Goal: Information Seeking & Learning: Learn about a topic

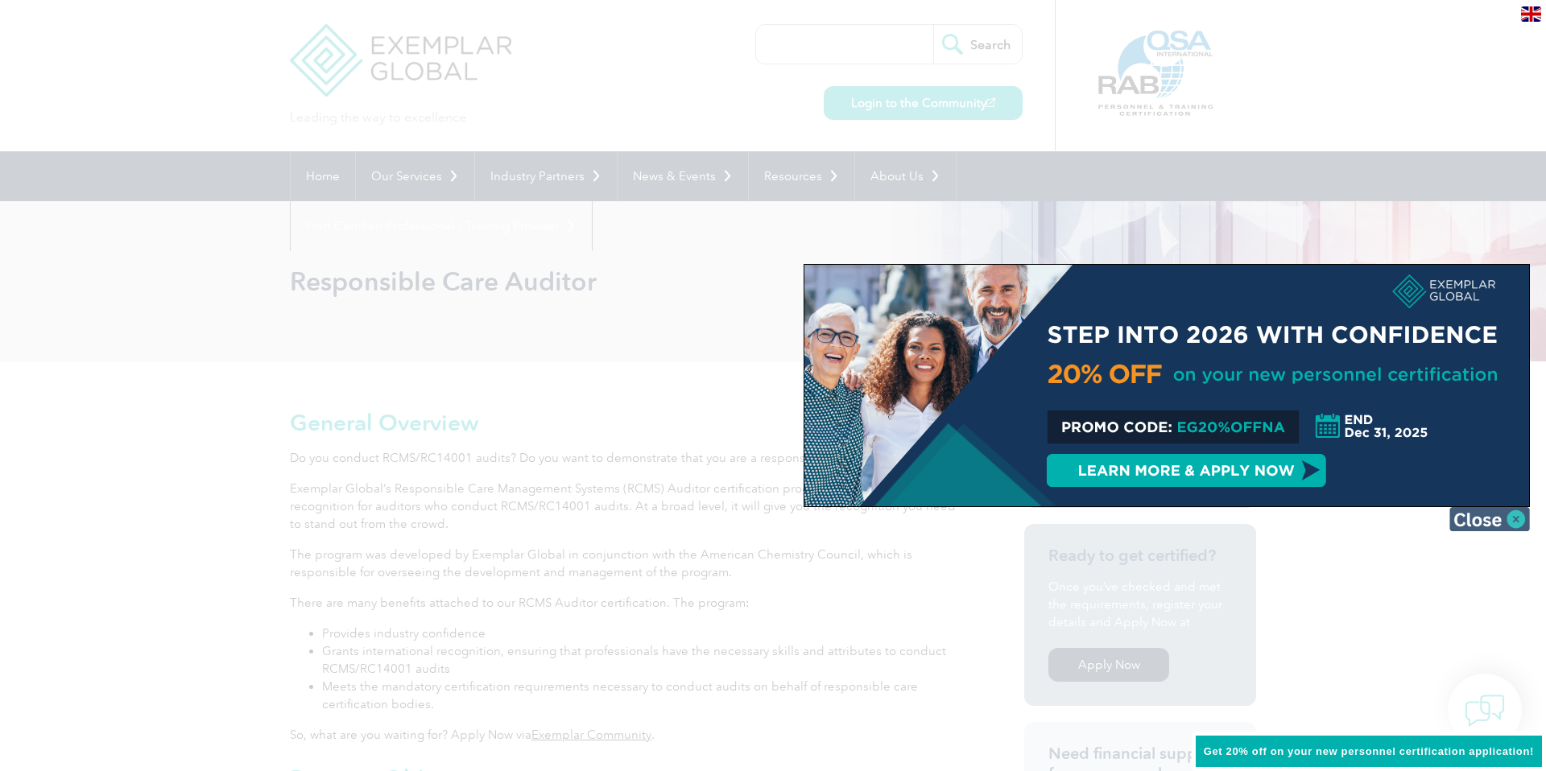
click at [1523, 515] on img at bounding box center [1489, 519] width 81 height 24
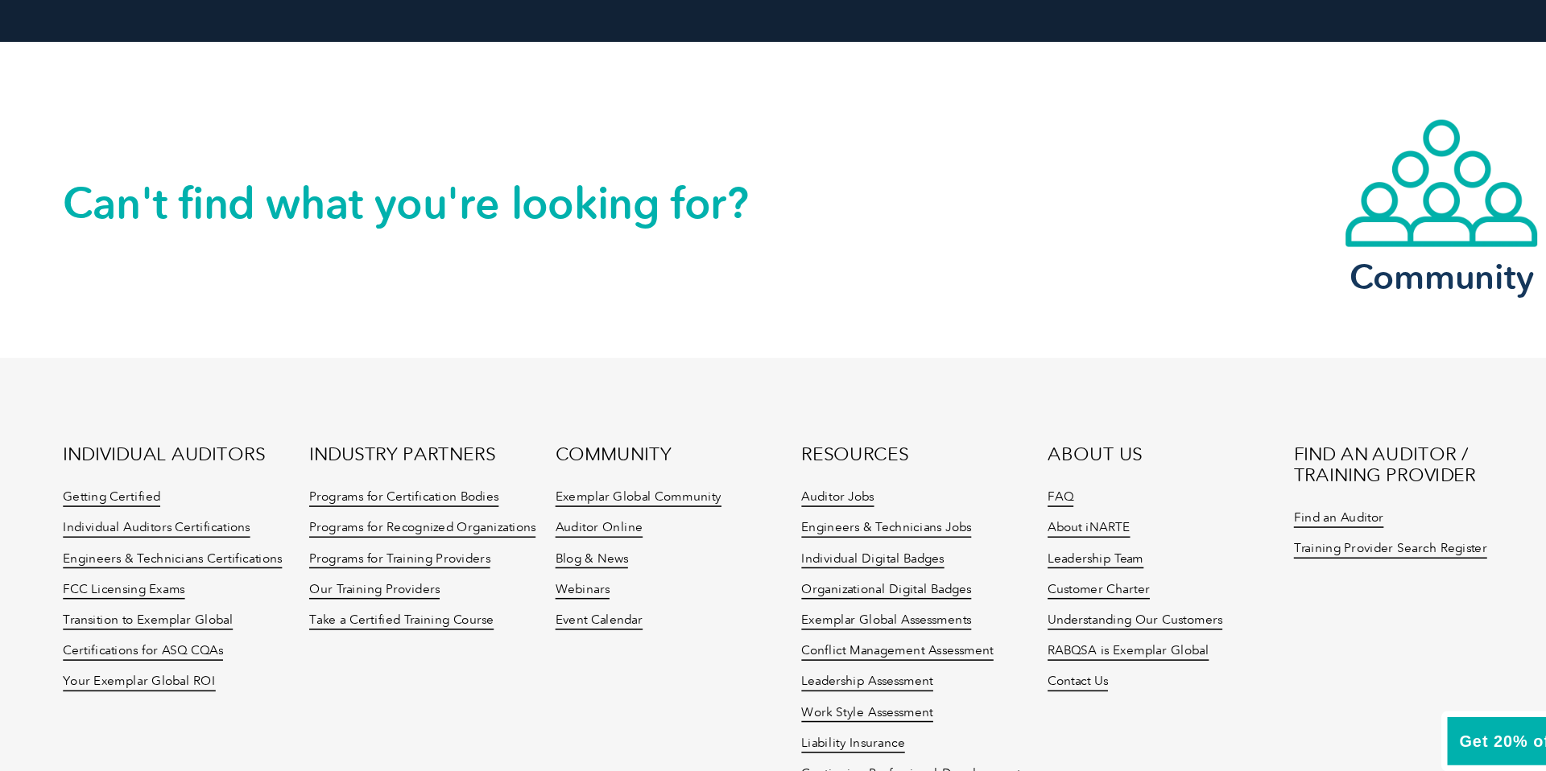
scroll to position [1813, 0]
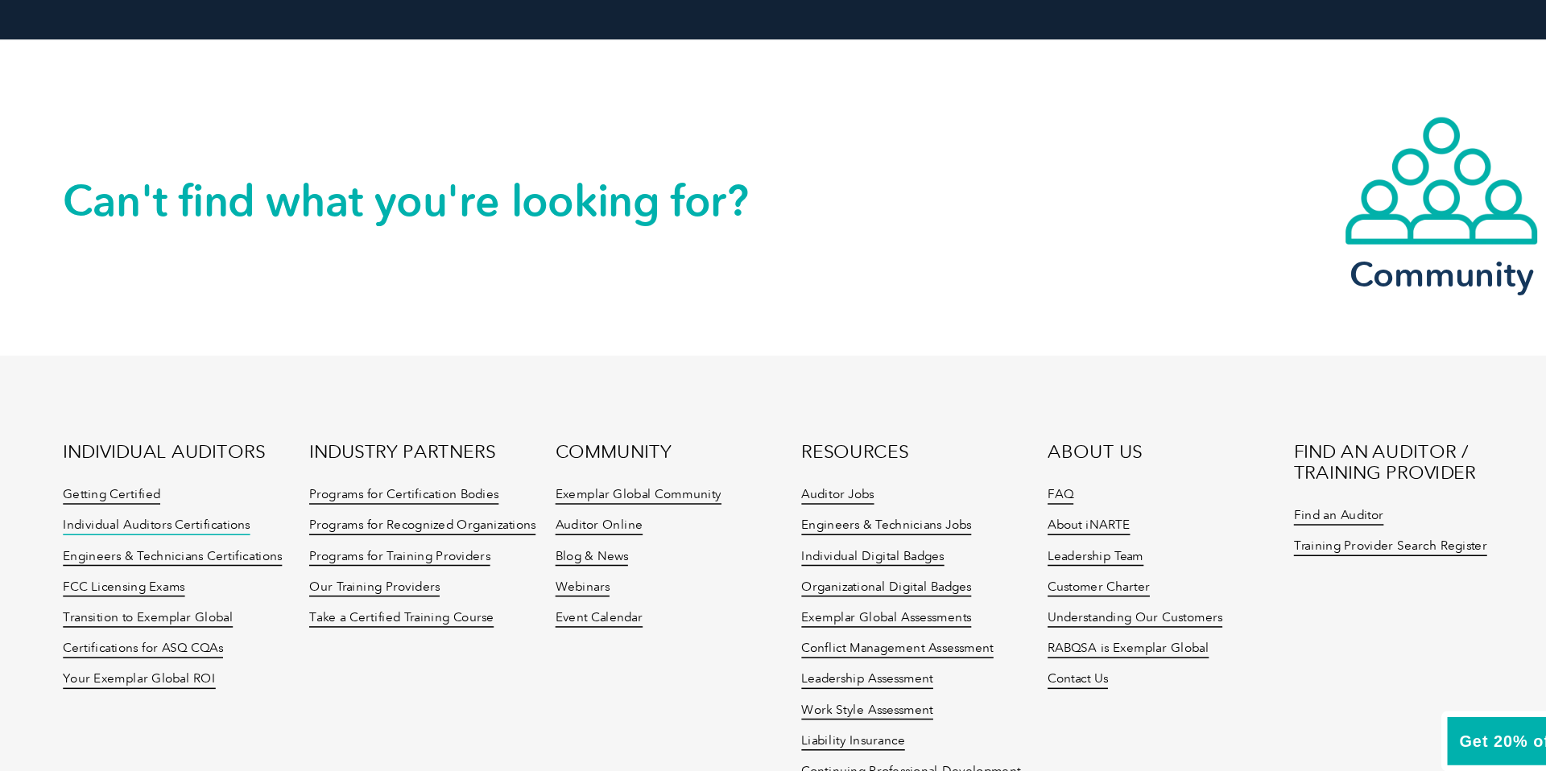
click at [378, 613] on link "Individual Auditors Certifications" at bounding box center [351, 611] width 122 height 11
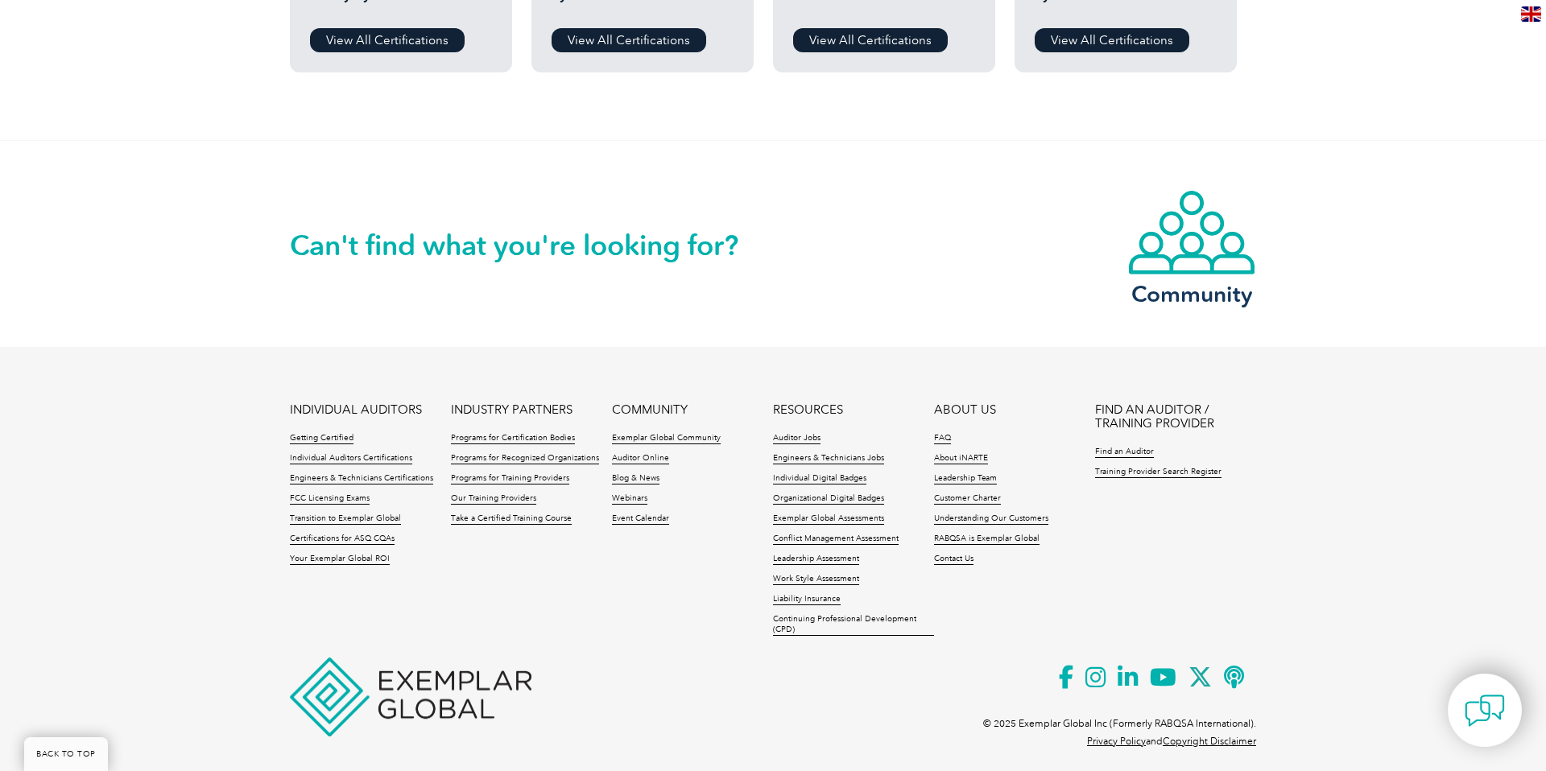
scroll to position [1554, 0]
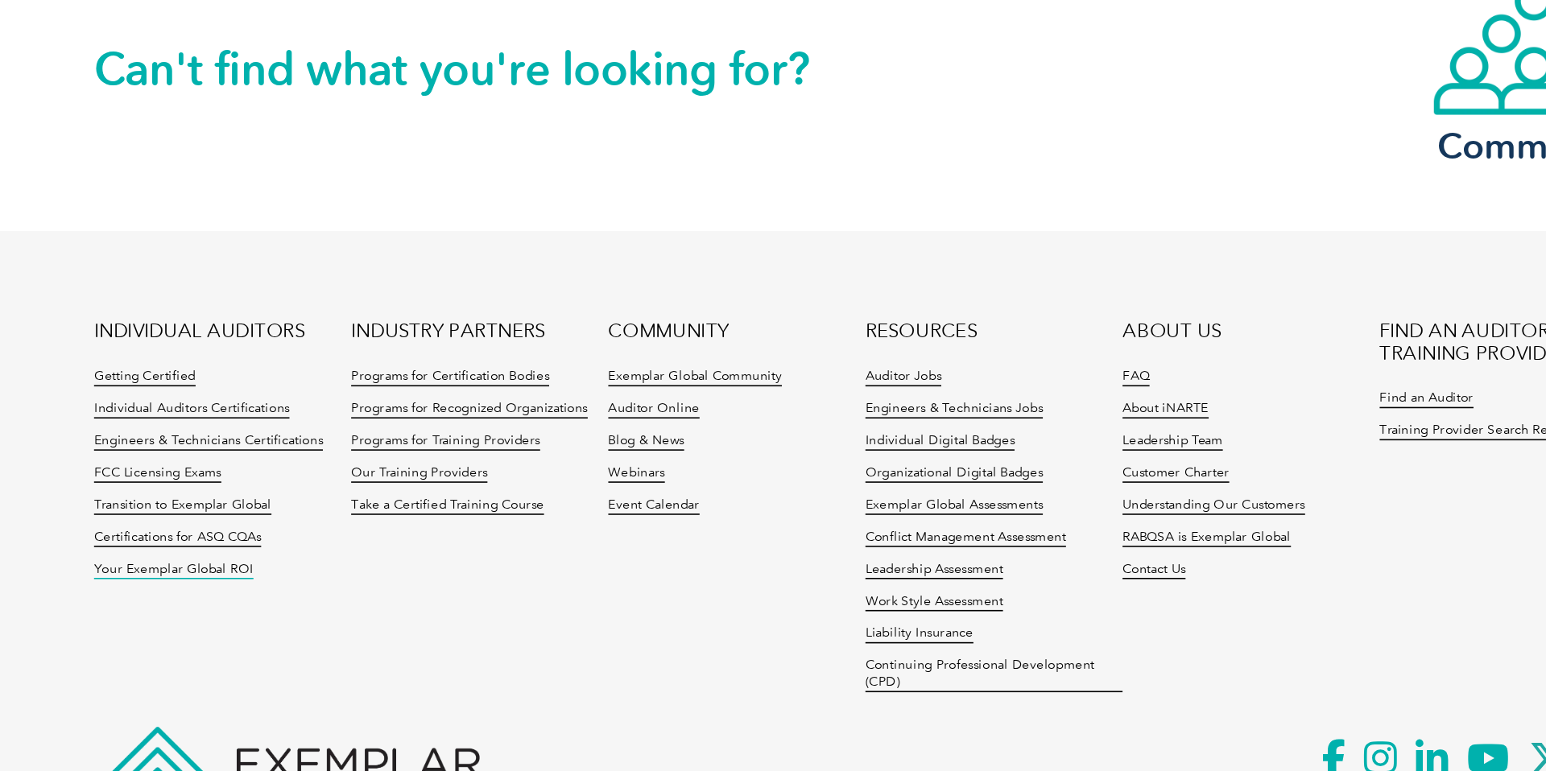
click at [328, 544] on link "Your Exemplar Global ROI" at bounding box center [340, 545] width 100 height 11
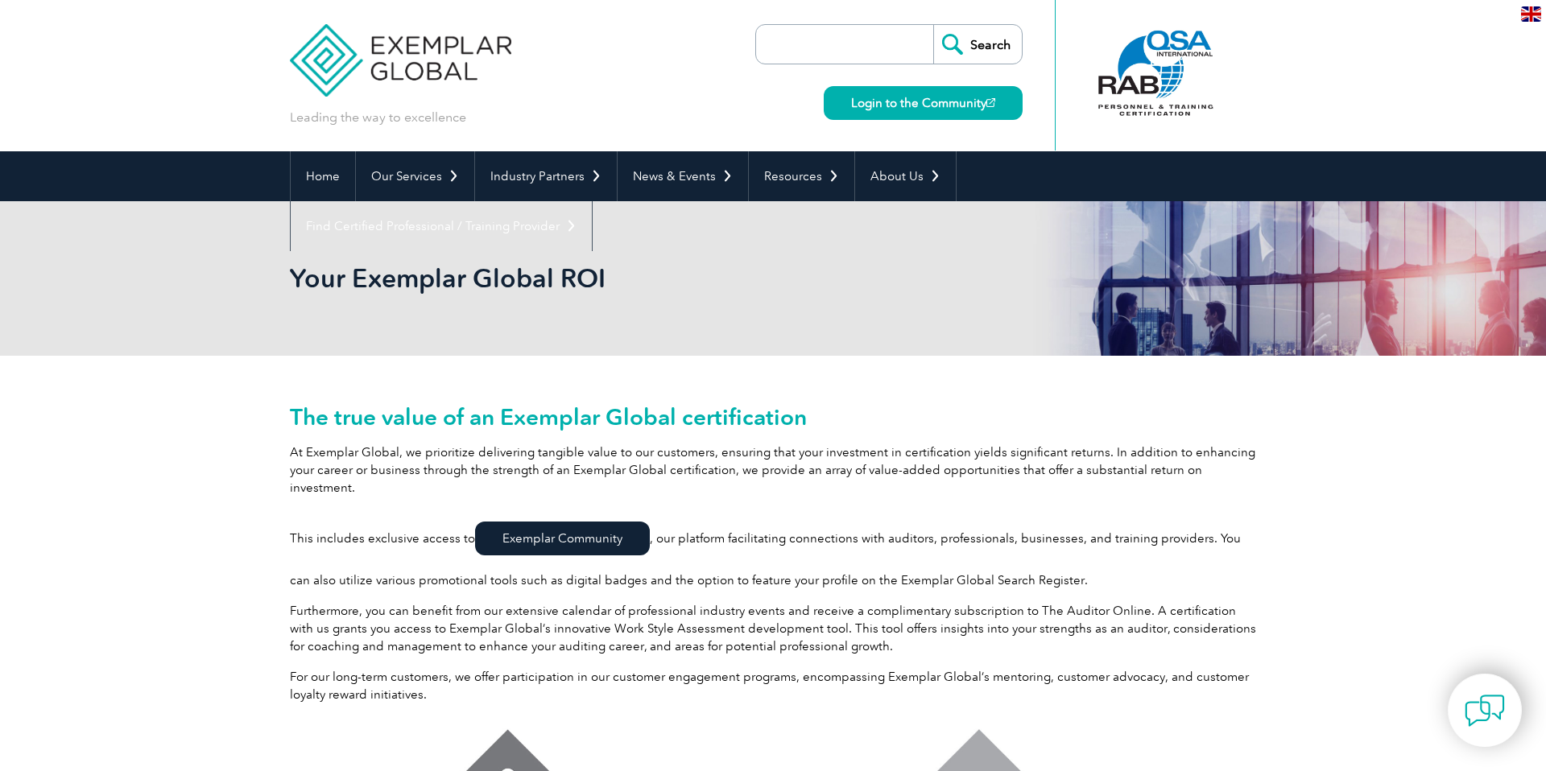
click at [804, 54] on input "search" at bounding box center [848, 44] width 169 height 39
type input "certification certificates"
click at [933, 25] on input "Search" at bounding box center [977, 44] width 89 height 39
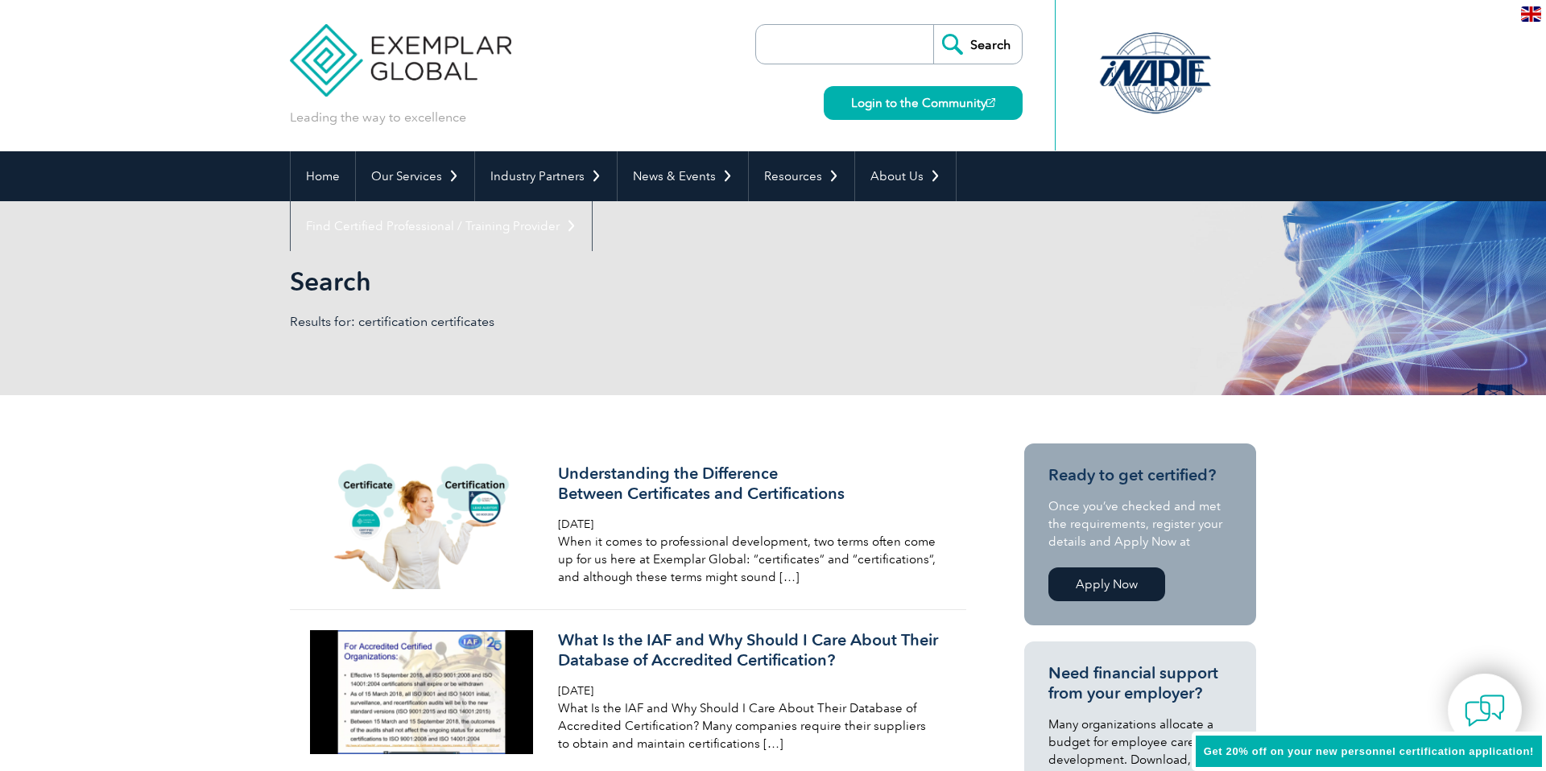
click at [964, 49] on input "Search" at bounding box center [977, 44] width 89 height 39
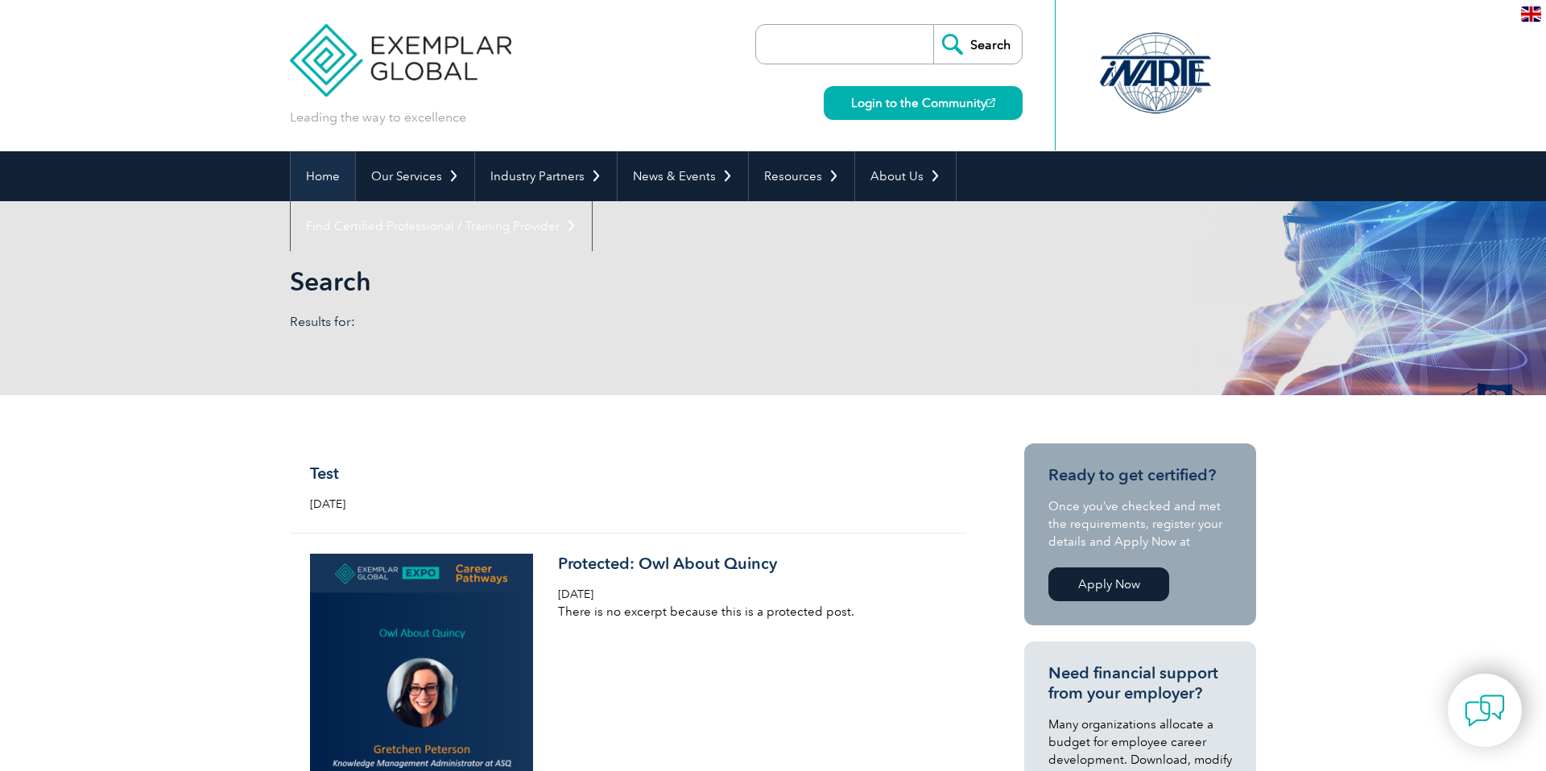
click at [331, 180] on link "Home" at bounding box center [323, 176] width 64 height 50
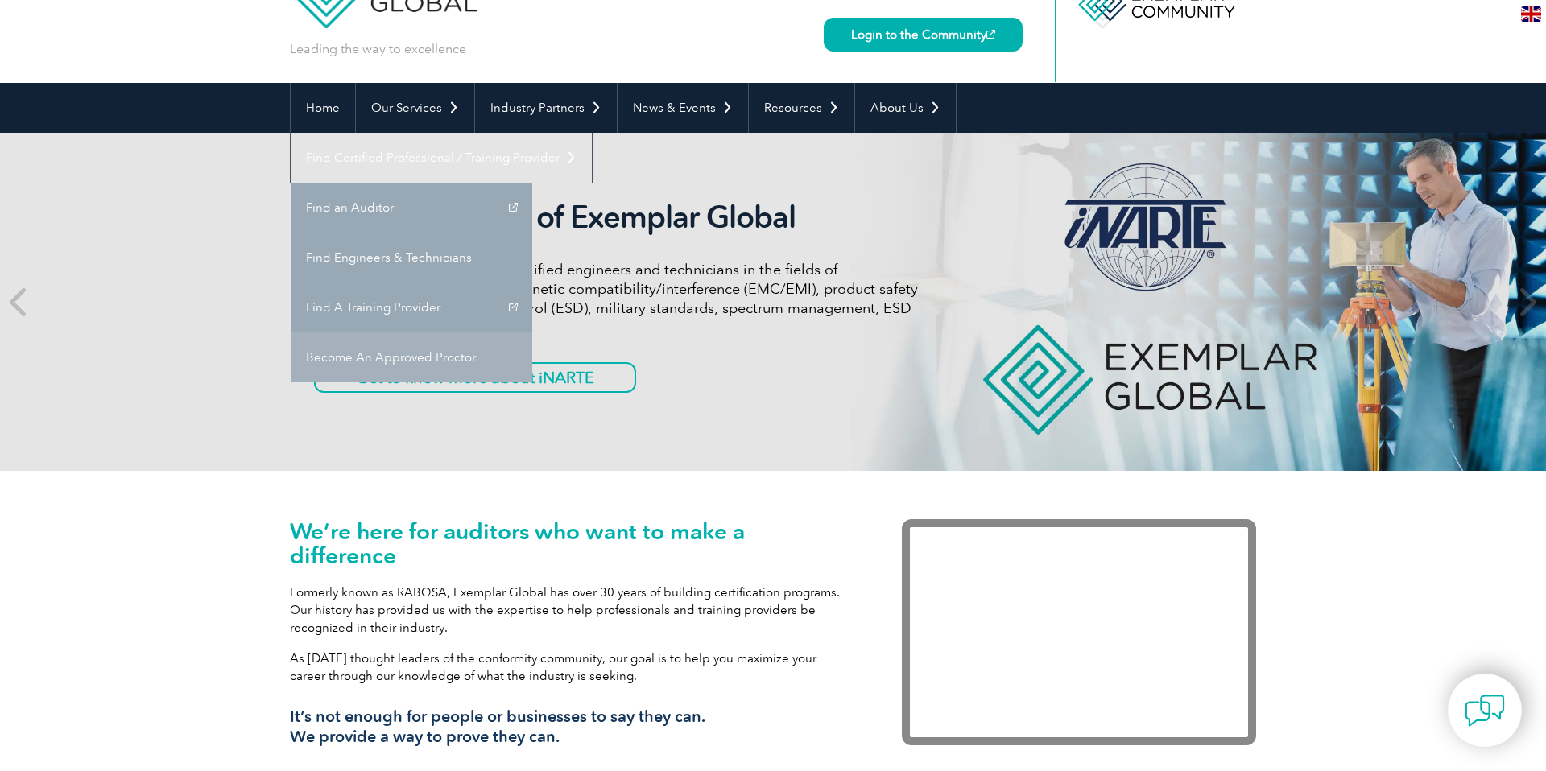
scroll to position [91, 0]
